Goal: Task Accomplishment & Management: Manage account settings

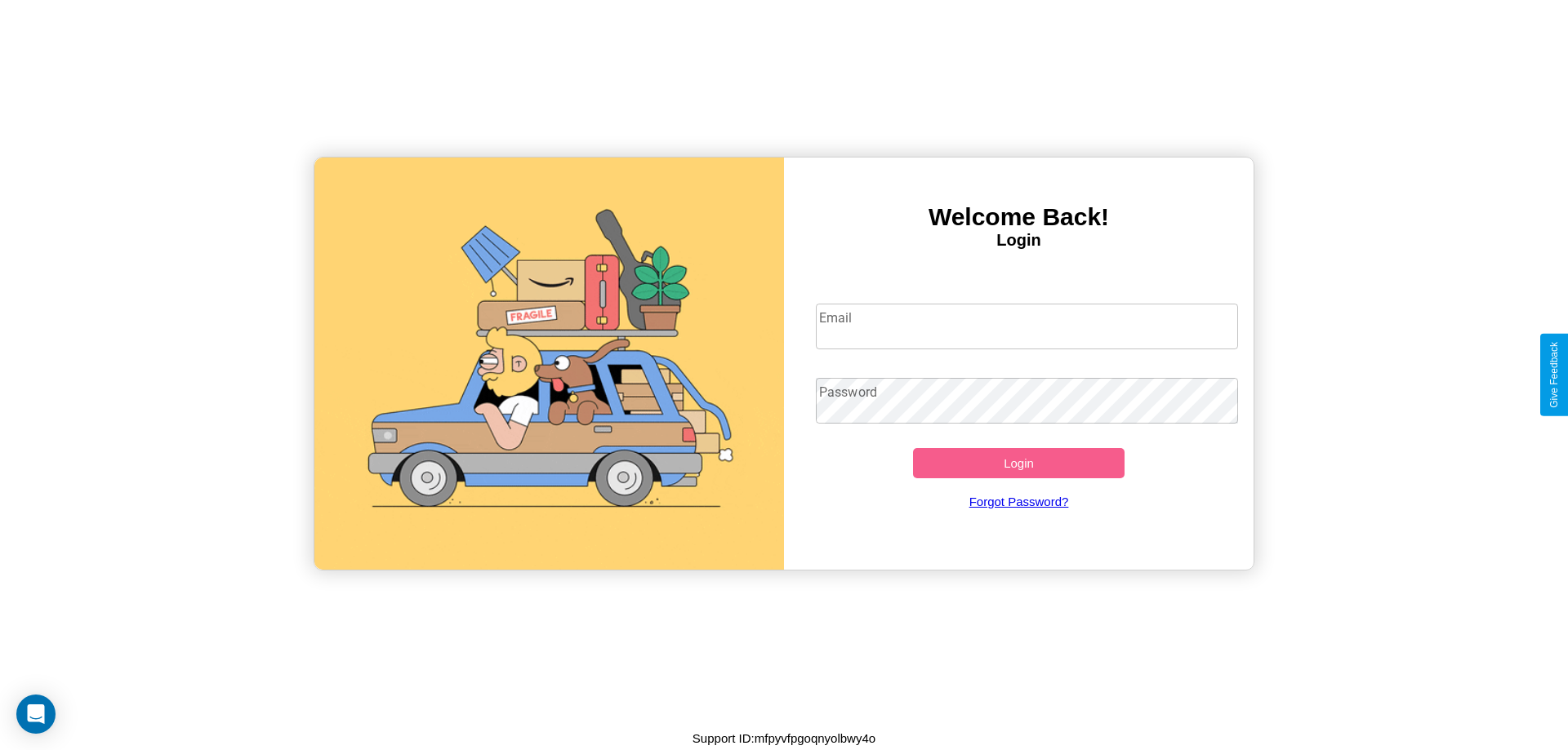
click at [1026, 326] on input "Email" at bounding box center [1027, 327] width 423 height 45
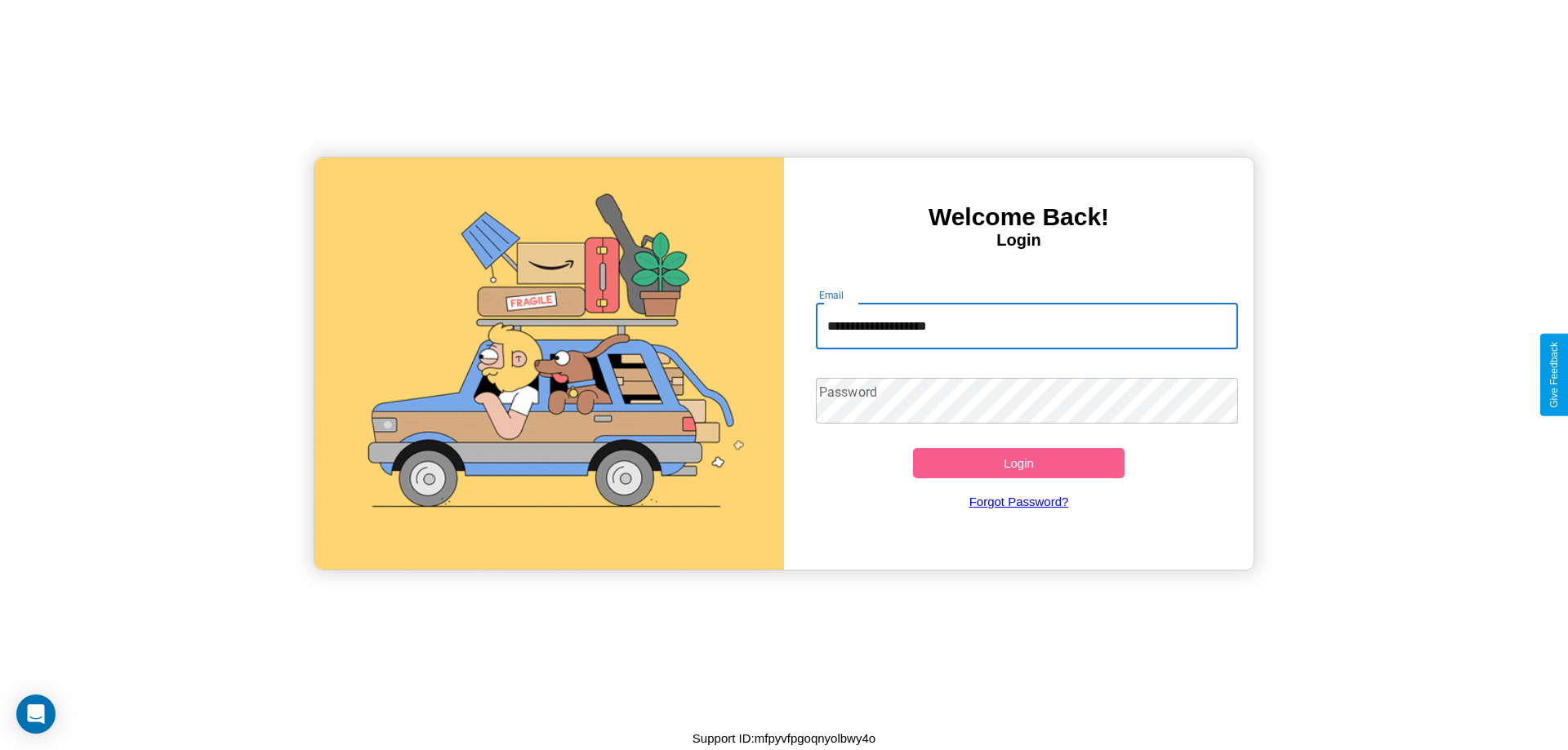
type input "**********"
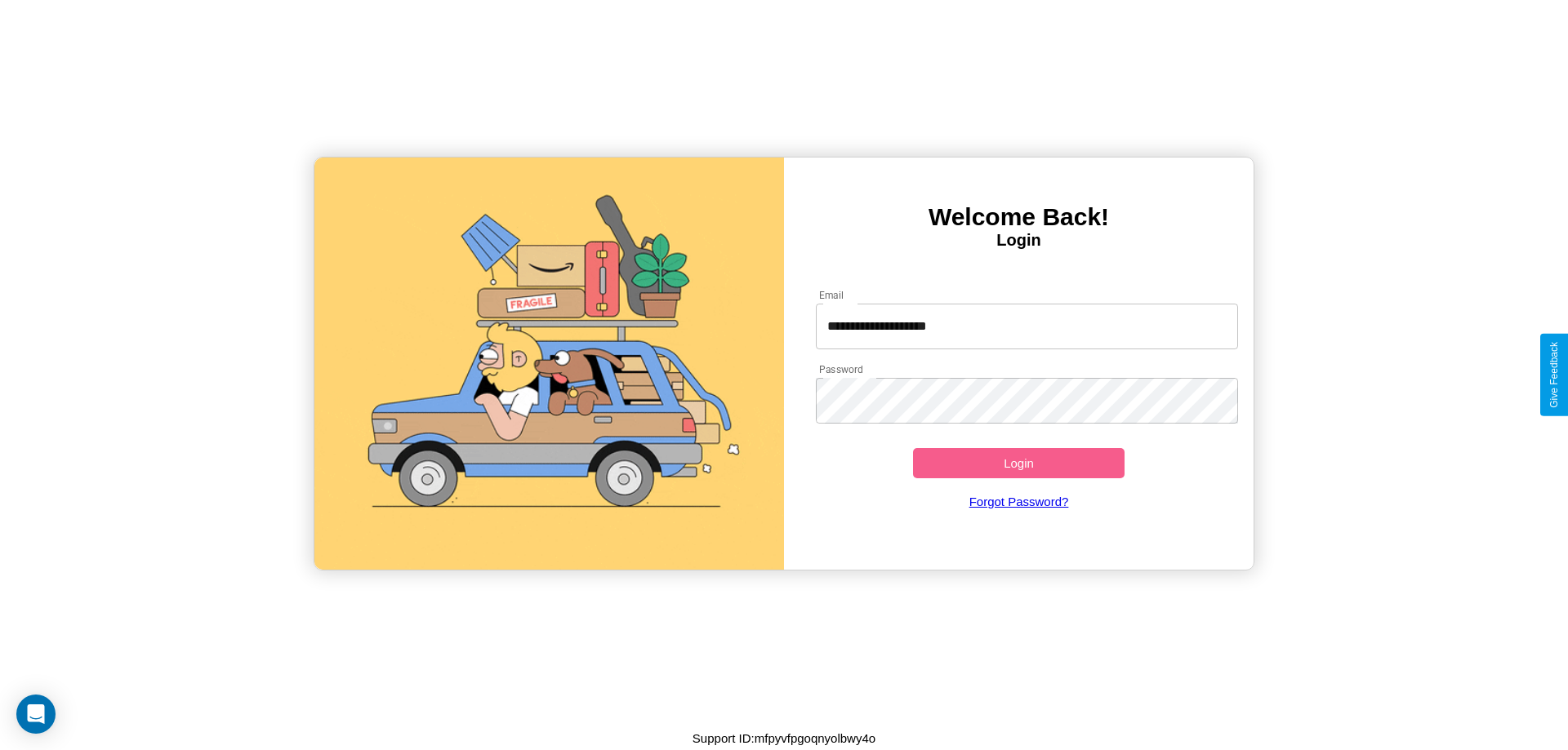
click at [1018, 463] on button "Login" at bounding box center [1018, 463] width 212 height 30
